Goal: Find specific page/section: Find specific page/section

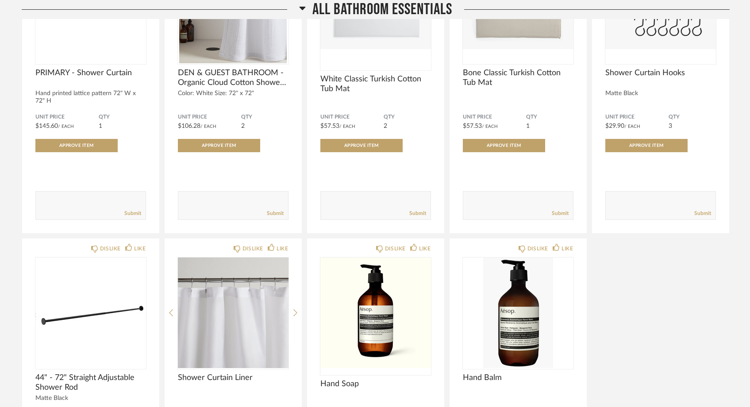
scroll to position [1764, 0]
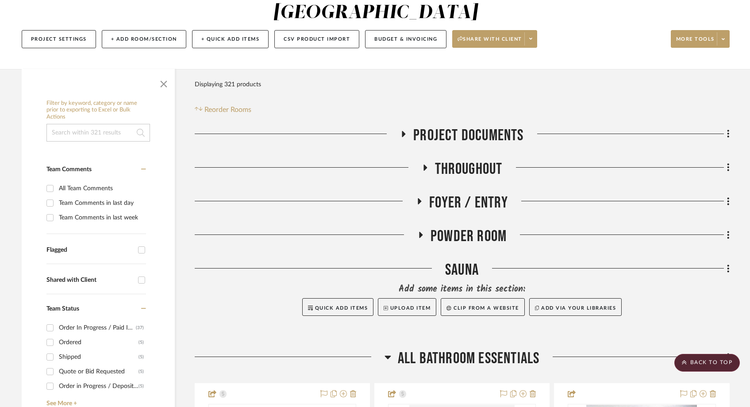
scroll to position [19, 0]
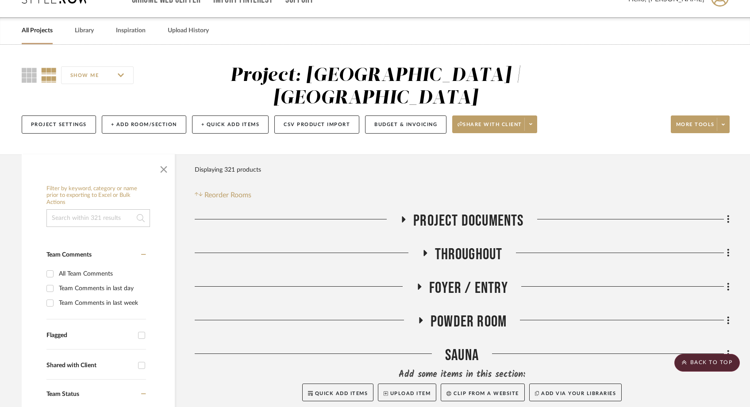
click at [72, 209] on input at bounding box center [98, 218] width 104 height 18
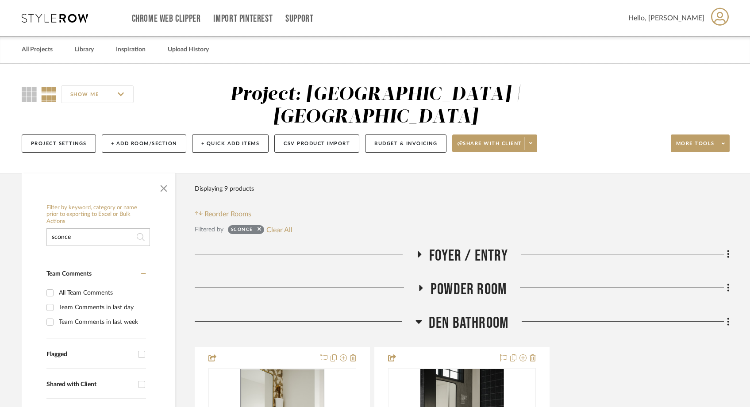
type input "sconce"
click at [419, 251] on icon at bounding box center [420, 254] width 4 height 6
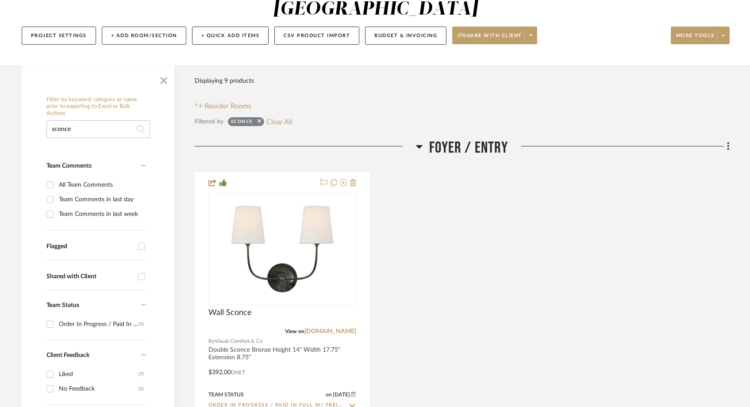
scroll to position [202, 0]
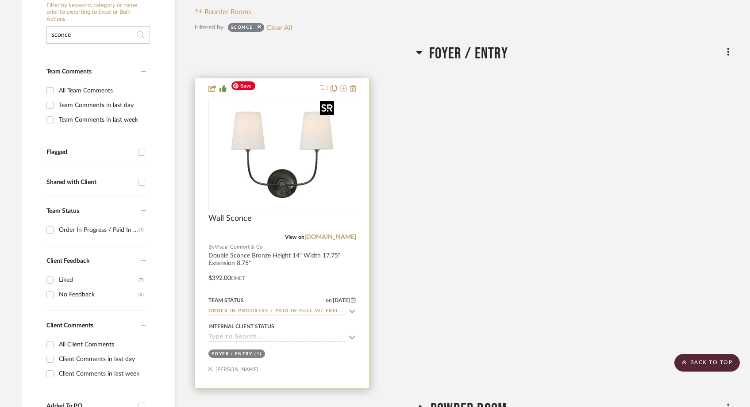
click at [309, 151] on img "0" at bounding box center [282, 155] width 111 height 111
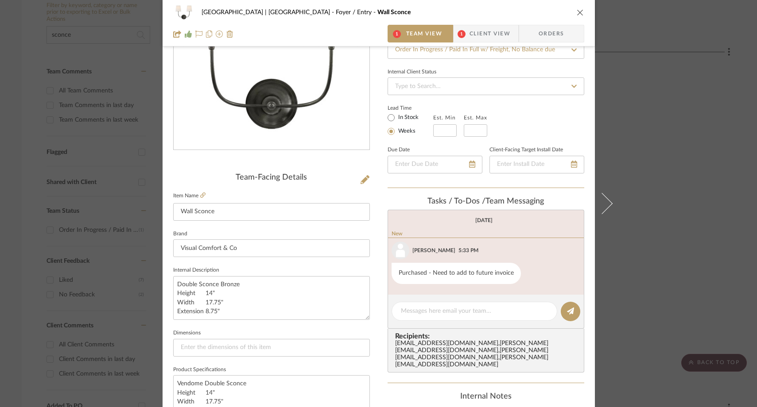
scroll to position [169, 0]
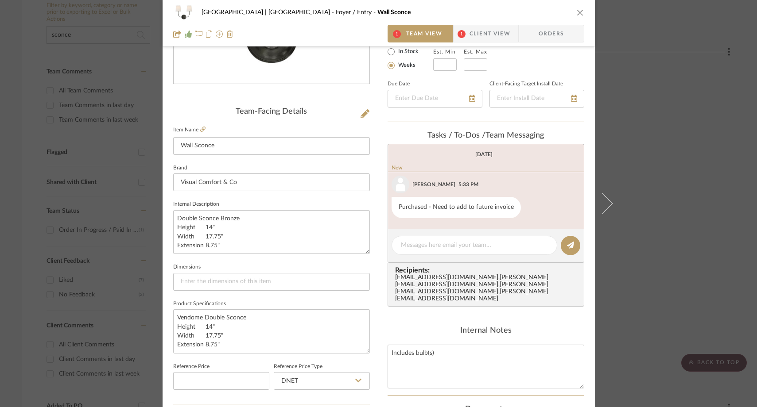
click at [661, 162] on div "Meadow Mountain | Vail Valley Foyer / Entry Wall Sconce 1 Team View 1 Client Vi…" at bounding box center [378, 203] width 757 height 407
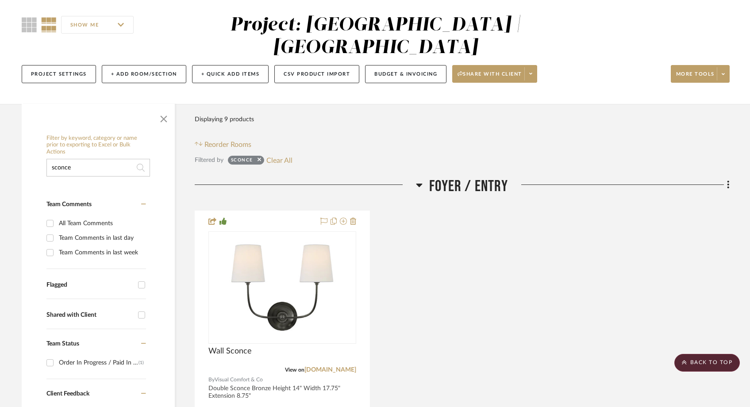
scroll to position [0, 0]
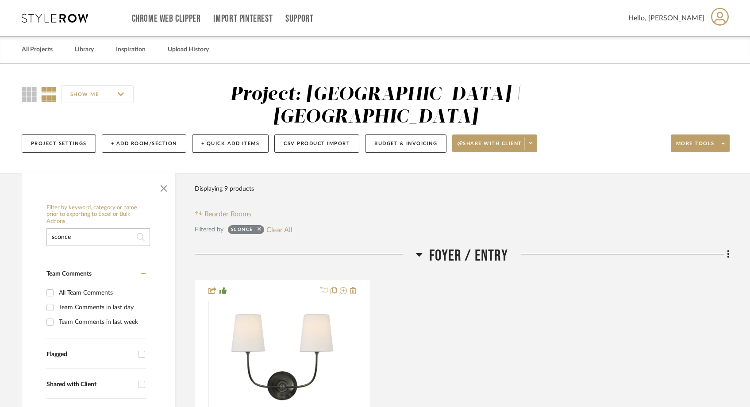
click at [259, 228] on icon at bounding box center [260, 230] width 4 height 4
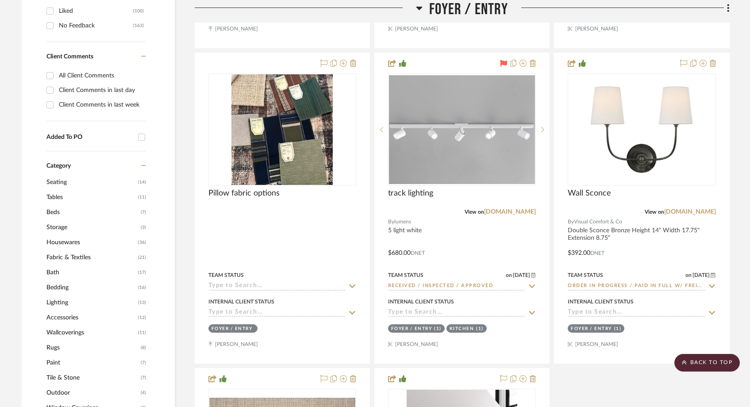
scroll to position [596, 0]
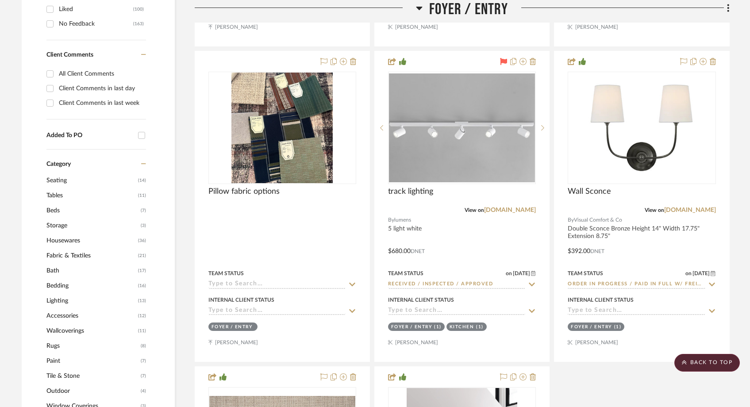
click at [58, 293] on span "Lighting" at bounding box center [90, 300] width 89 height 15
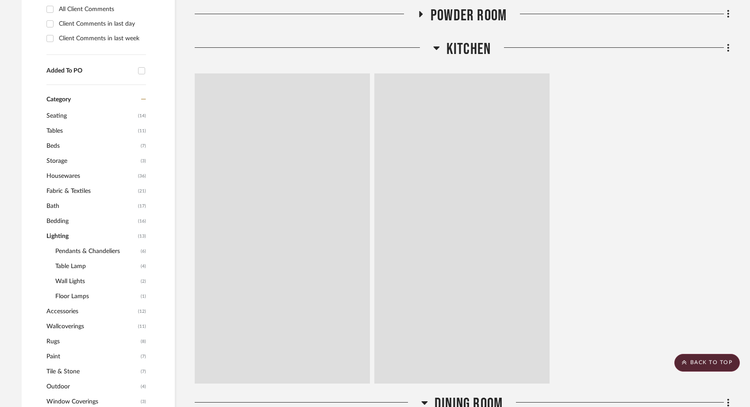
scroll to position [532, 0]
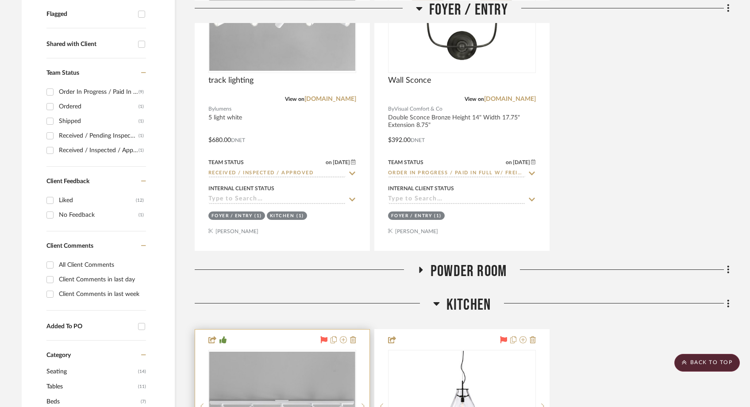
scroll to position [243, 0]
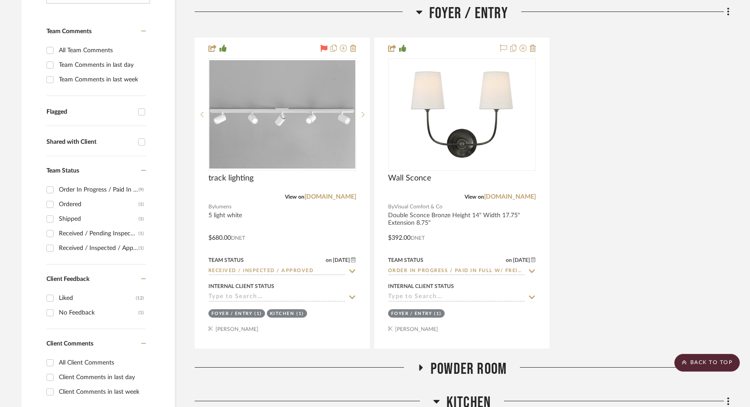
click at [419, 364] on icon at bounding box center [420, 367] width 11 height 7
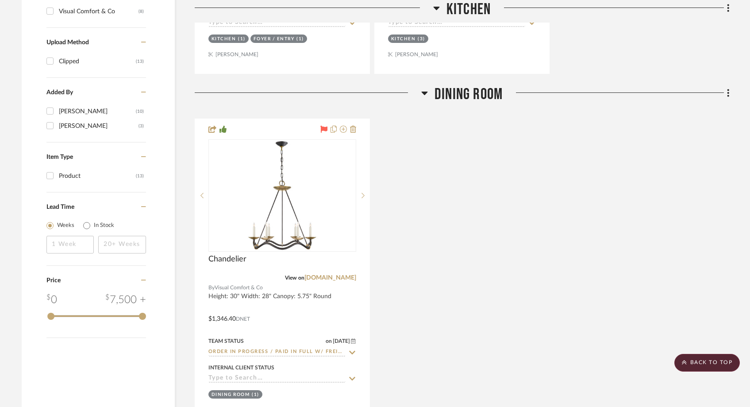
scroll to position [1236, 0]
